Goal: Information Seeking & Learning: Learn about a topic

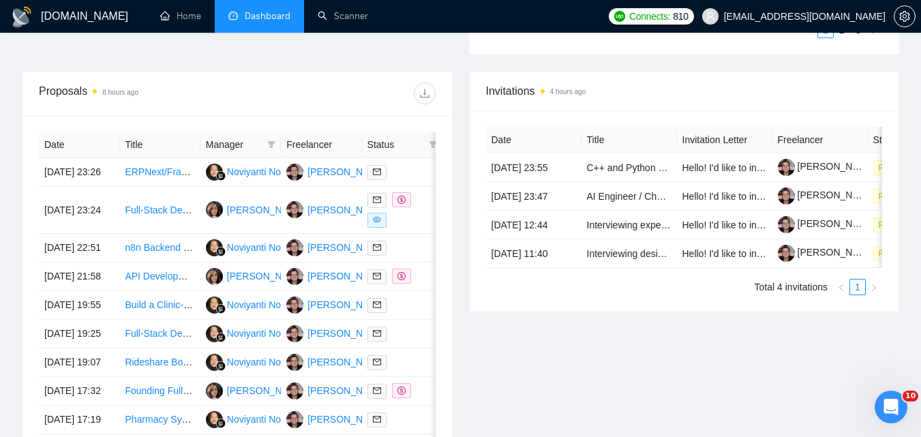
scroll to position [485, 0]
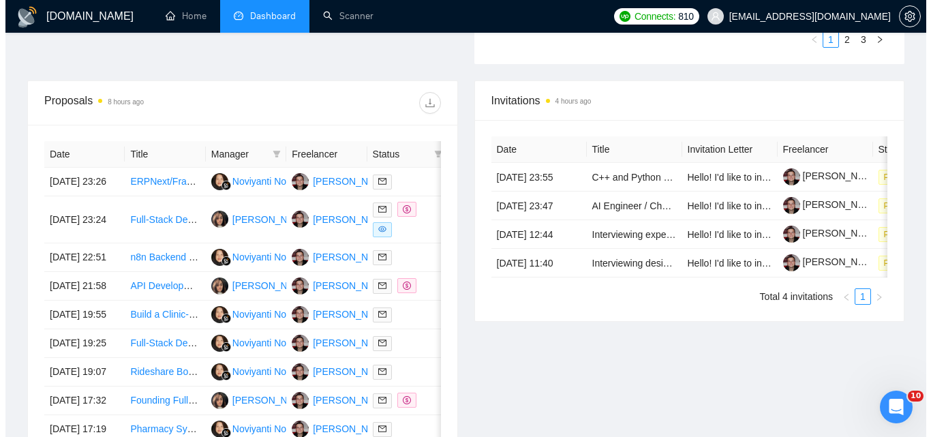
scroll to position [477, 0]
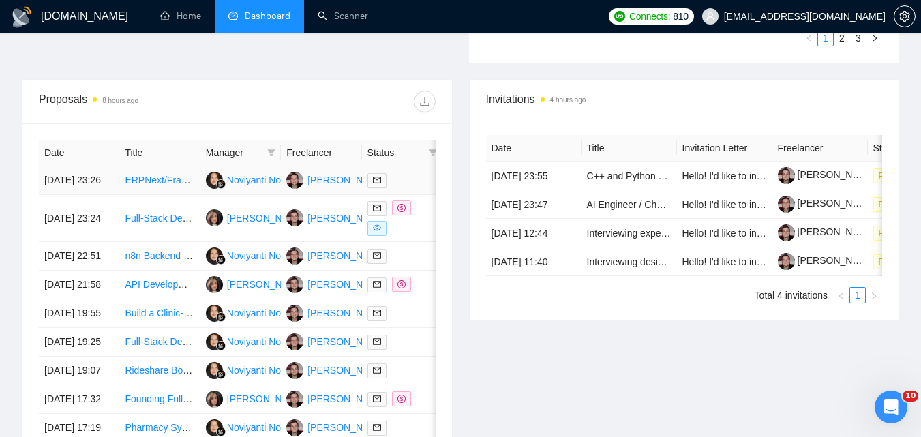
click at [178, 182] on link "ERPNext/Frappe Developer" at bounding box center [184, 179] width 119 height 11
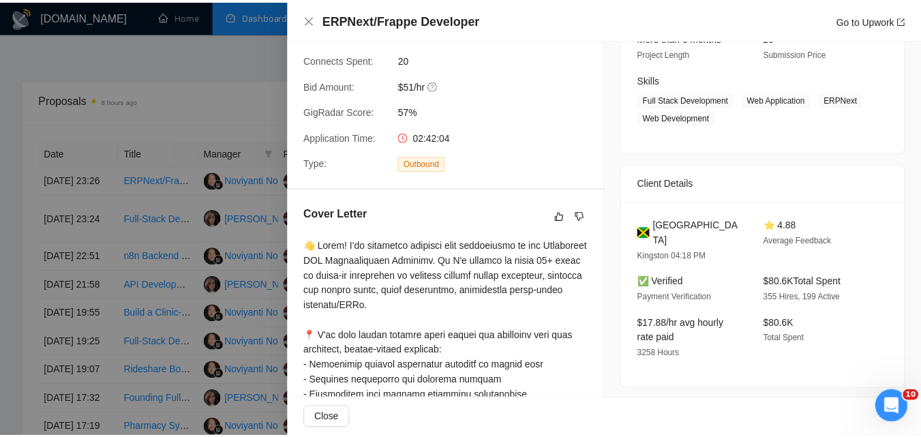
scroll to position [204, 0]
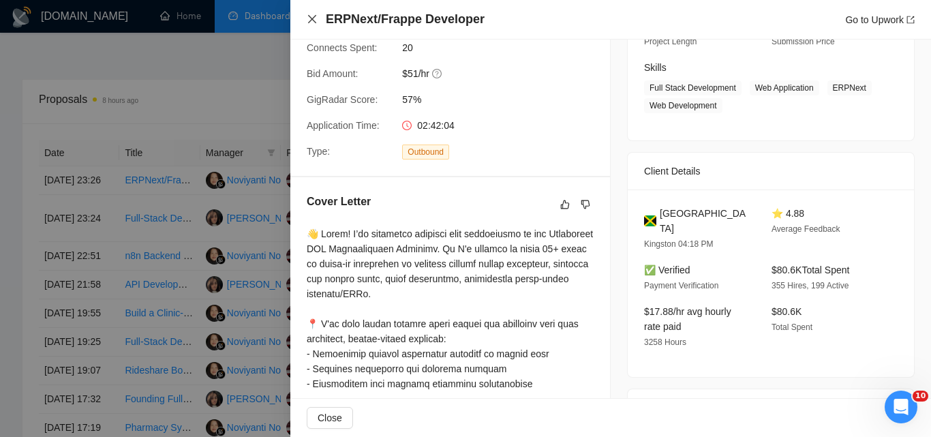
click at [316, 16] on icon "close" at bounding box center [312, 19] width 11 height 11
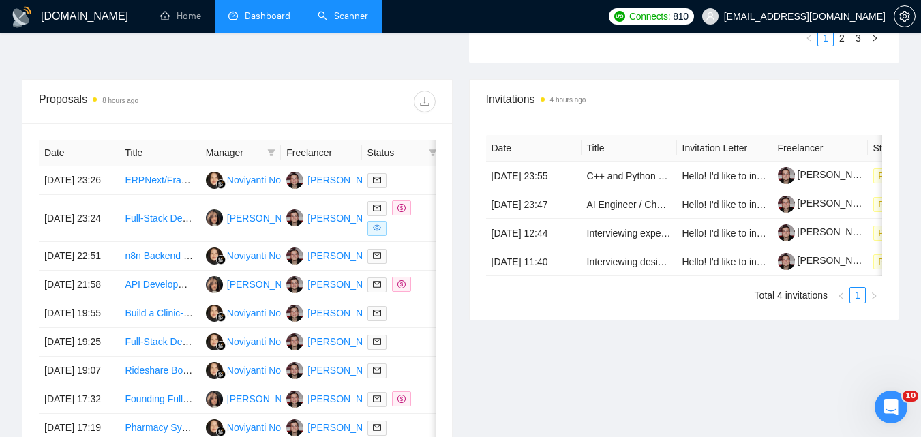
click at [331, 22] on link "Scanner" at bounding box center [343, 16] width 50 height 12
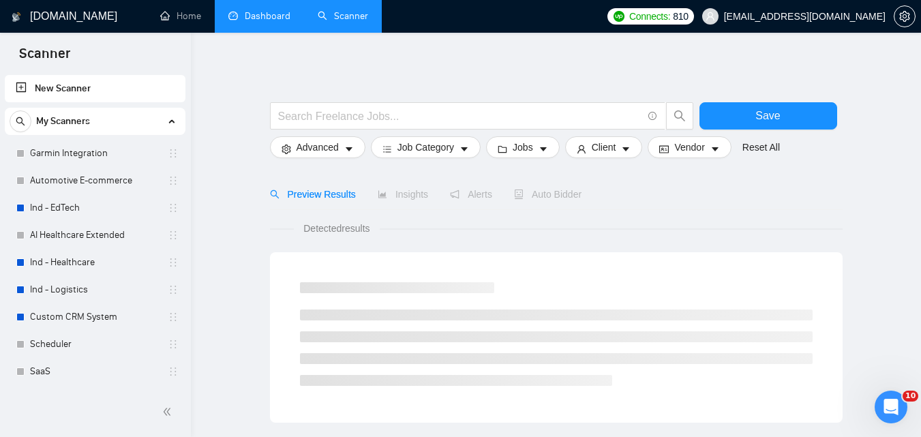
click at [266, 22] on link "Dashboard" at bounding box center [259, 16] width 62 height 12
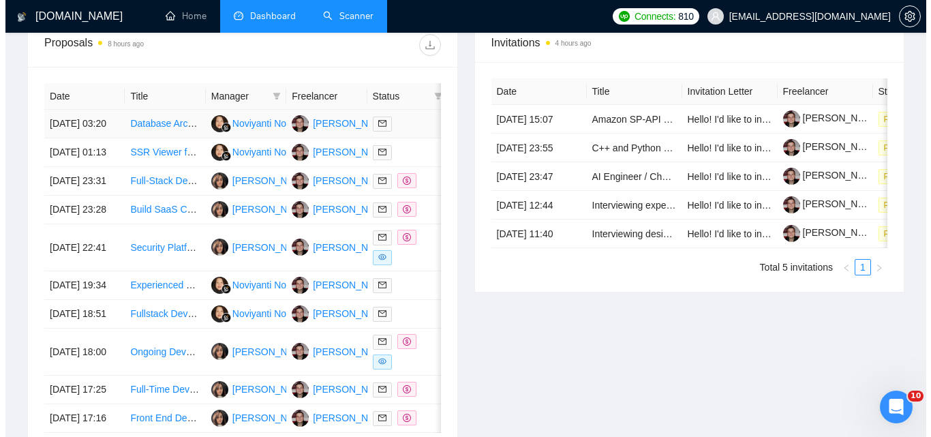
scroll to position [545, 0]
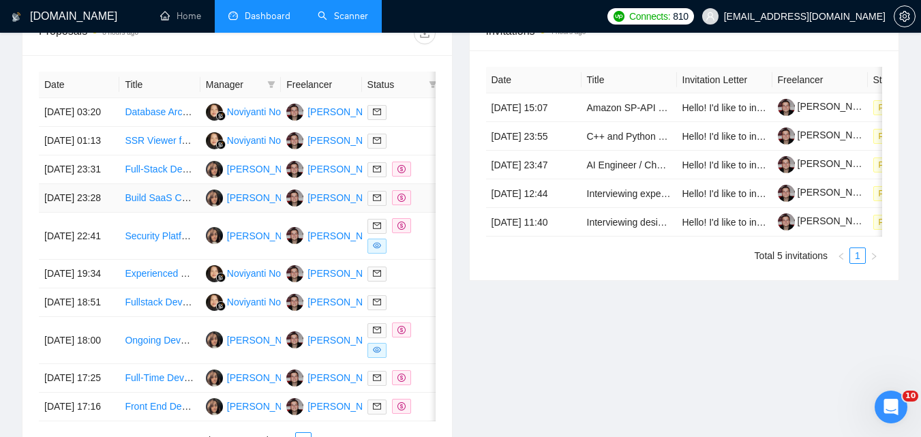
click at [153, 213] on td "Build SaaS CRM + AI Client Portal (Full Platform Development)" at bounding box center [159, 198] width 80 height 29
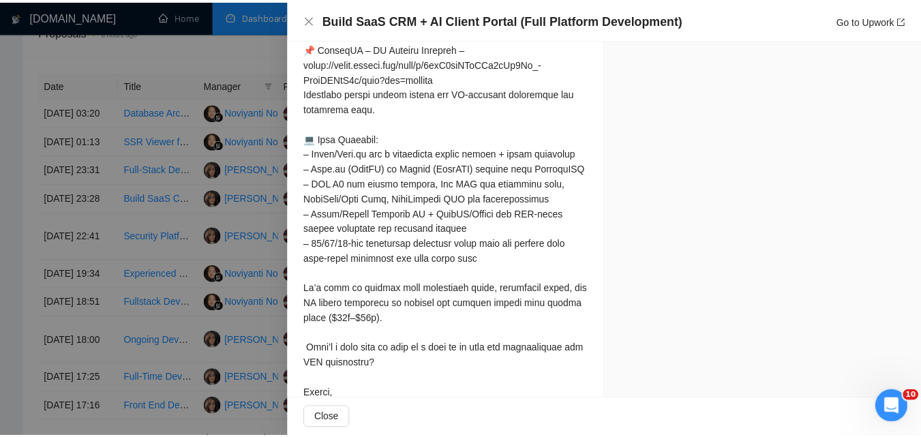
scroll to position [1904, 0]
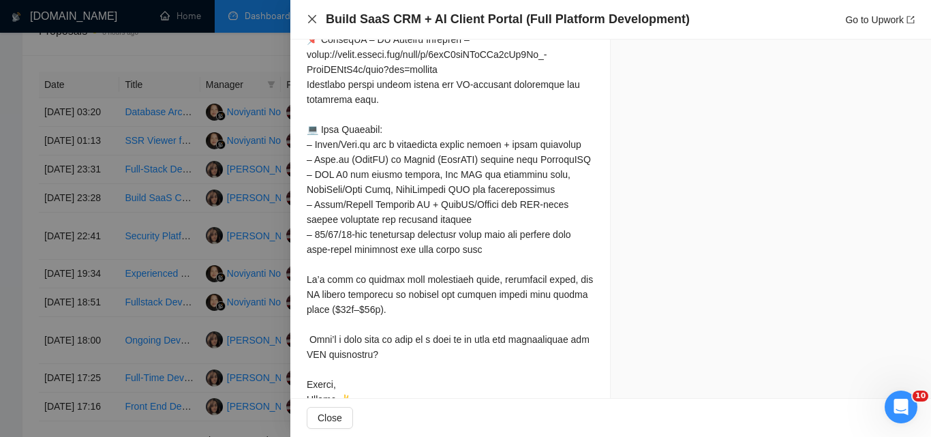
click at [316, 15] on icon "close" at bounding box center [312, 19] width 11 height 11
